Goal: Information Seeking & Learning: Check status

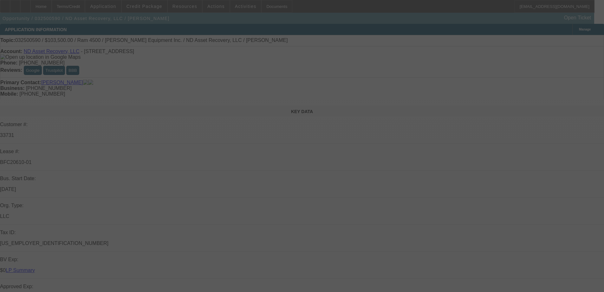
select select "0"
select select "2"
select select "0.1"
select select "4"
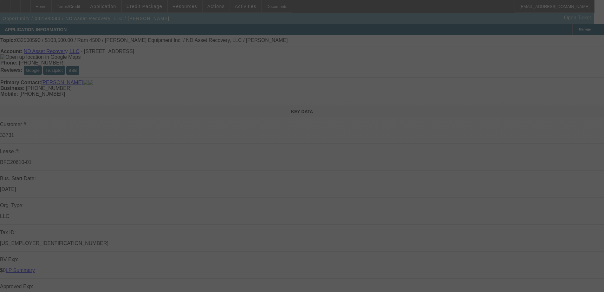
select select "0"
select select "2"
select select "0"
select select "6"
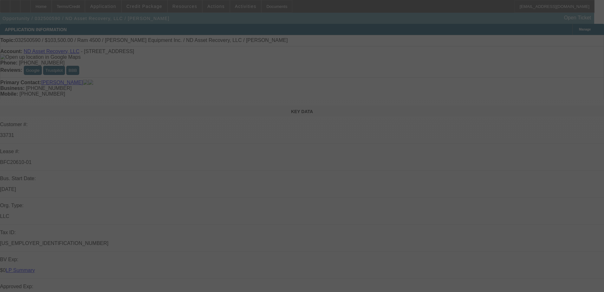
select select "0"
select select "2"
select select "0"
select select "6"
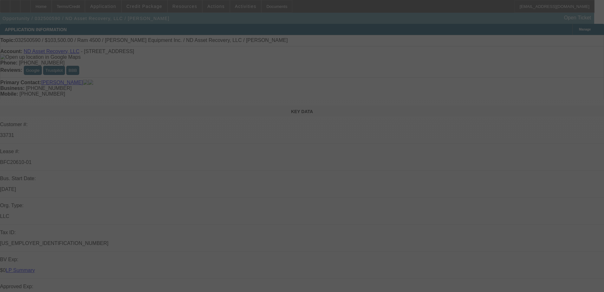
select select "0"
select select "2"
select select "0.1"
select select "4"
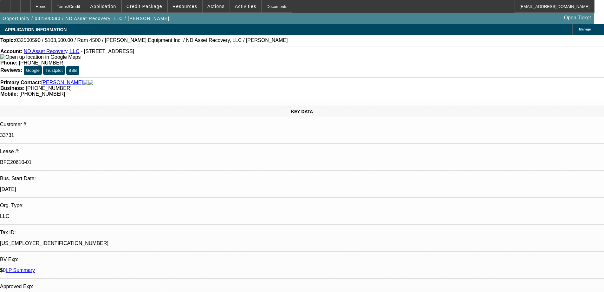
scroll to position [0, 0]
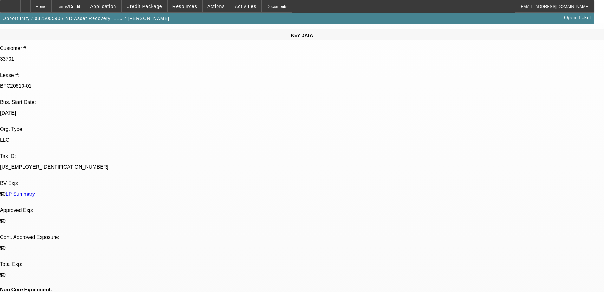
scroll to position [142, 0]
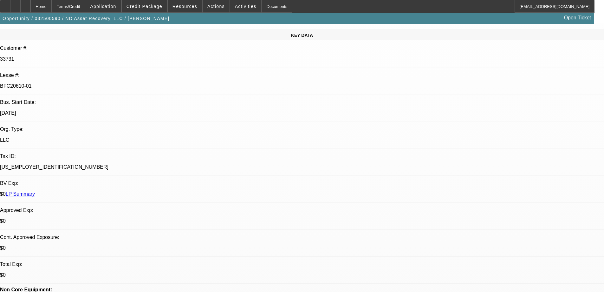
scroll to position [616, 0]
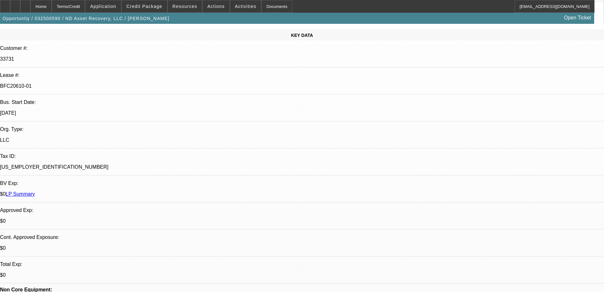
scroll to position [679, 0]
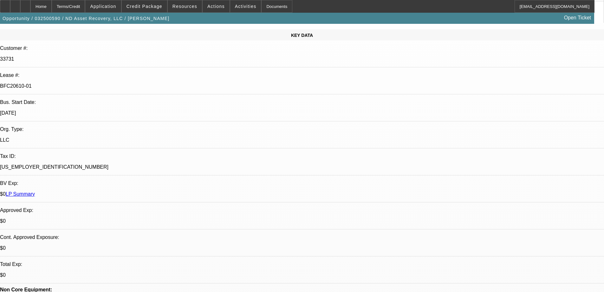
scroll to position [0, 0]
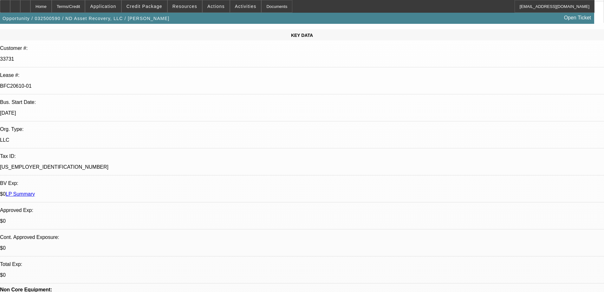
scroll to position [1278, 0]
